Goal: Transaction & Acquisition: Purchase product/service

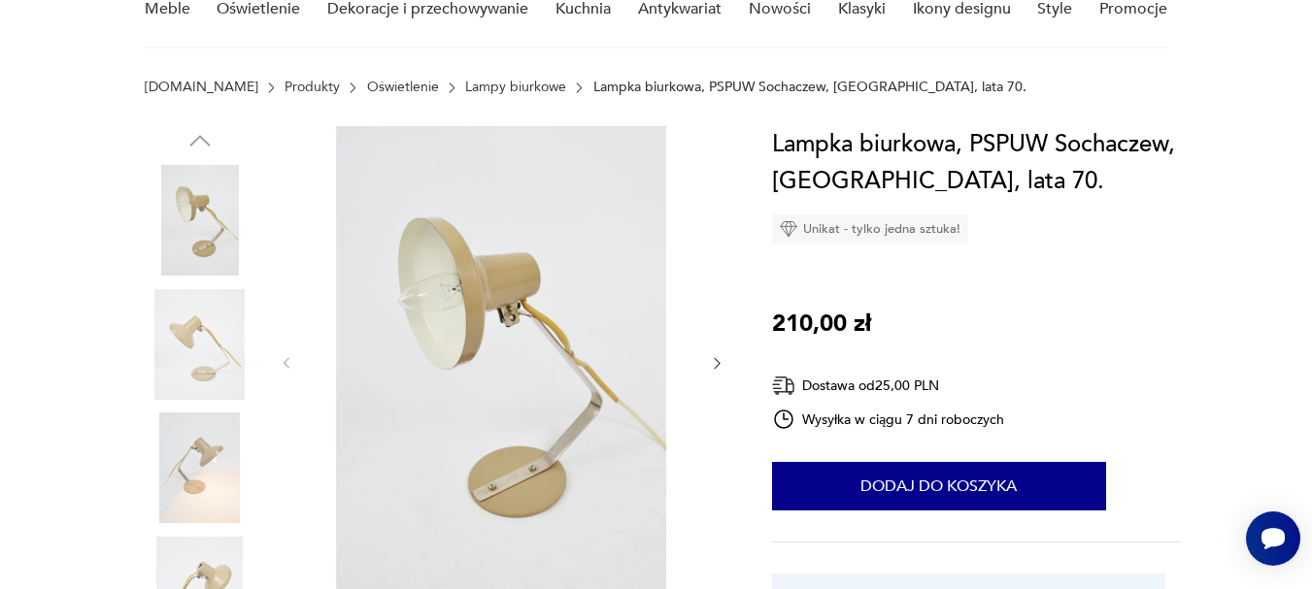
scroll to position [97, 0]
